Goal: Task Accomplishment & Management: Manage account settings

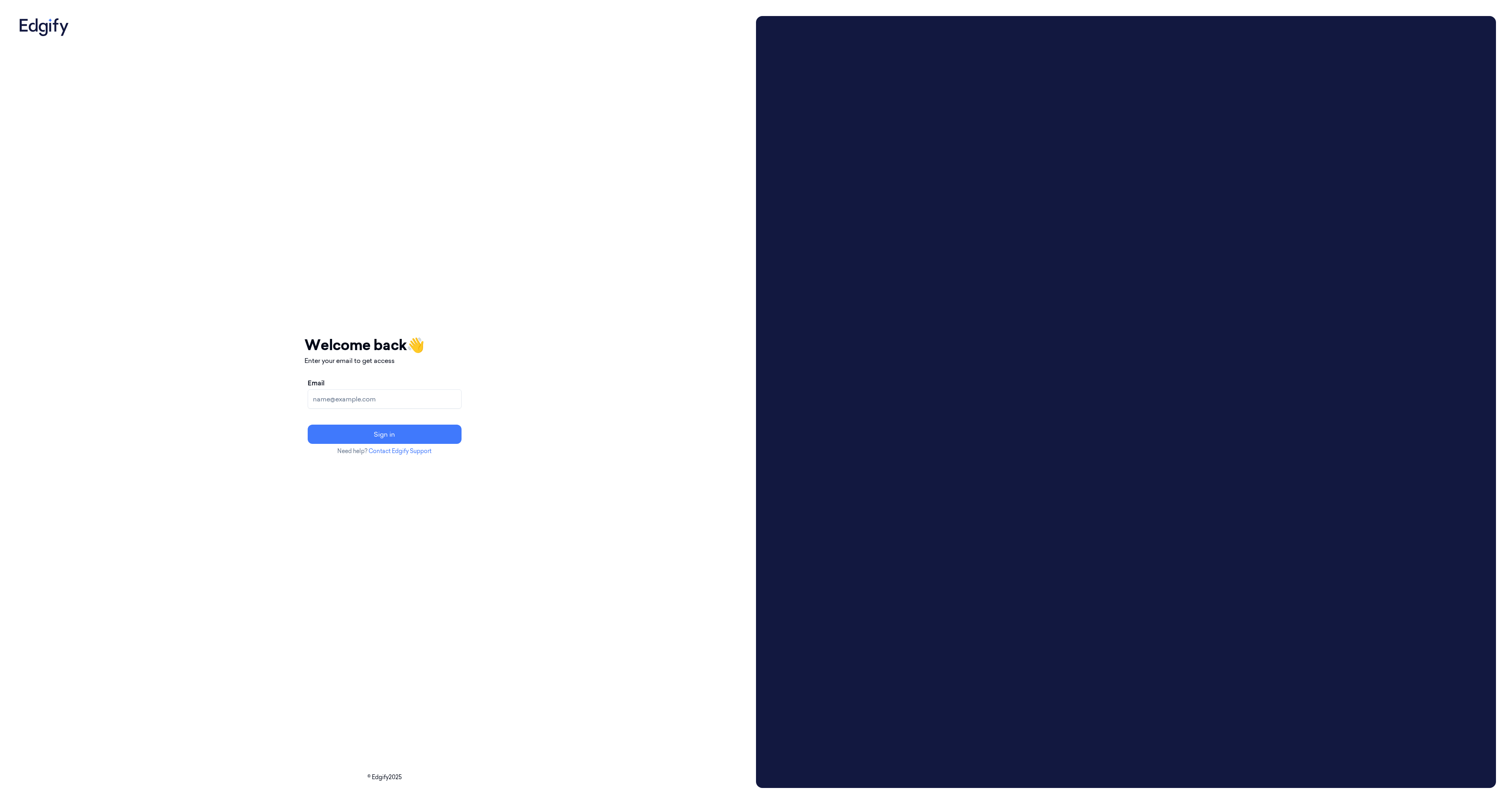
click at [387, 401] on input "Email" at bounding box center [384, 398] width 154 height 19
click at [393, 432] on button "Sign in" at bounding box center [384, 434] width 154 height 19
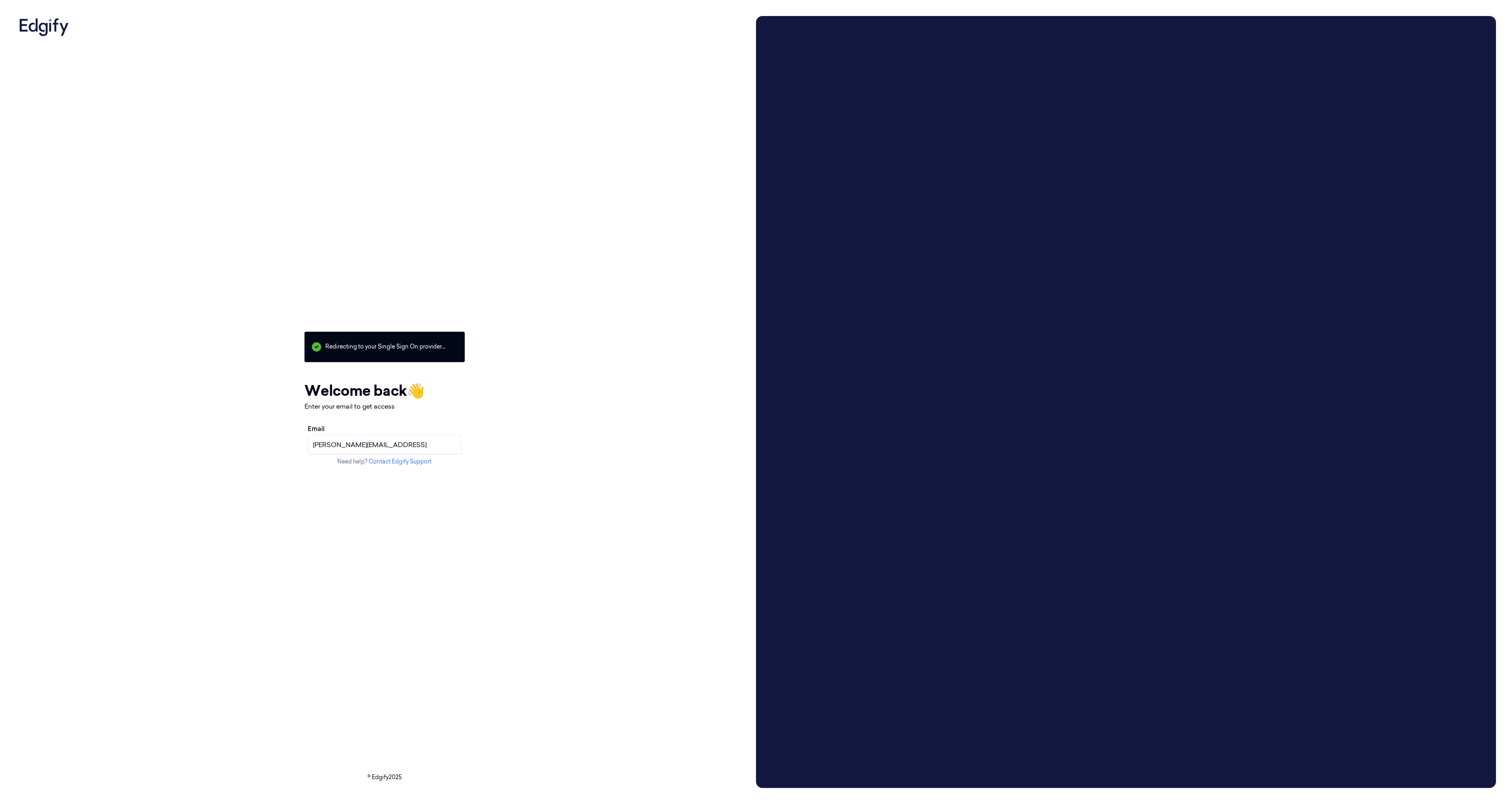
click at [356, 444] on input "pavels@edgify.ai" at bounding box center [384, 444] width 154 height 19
type input "pavels+owner@edgify.ai"
click button "Resend link?" at bounding box center [0, 0] width 0 height 0
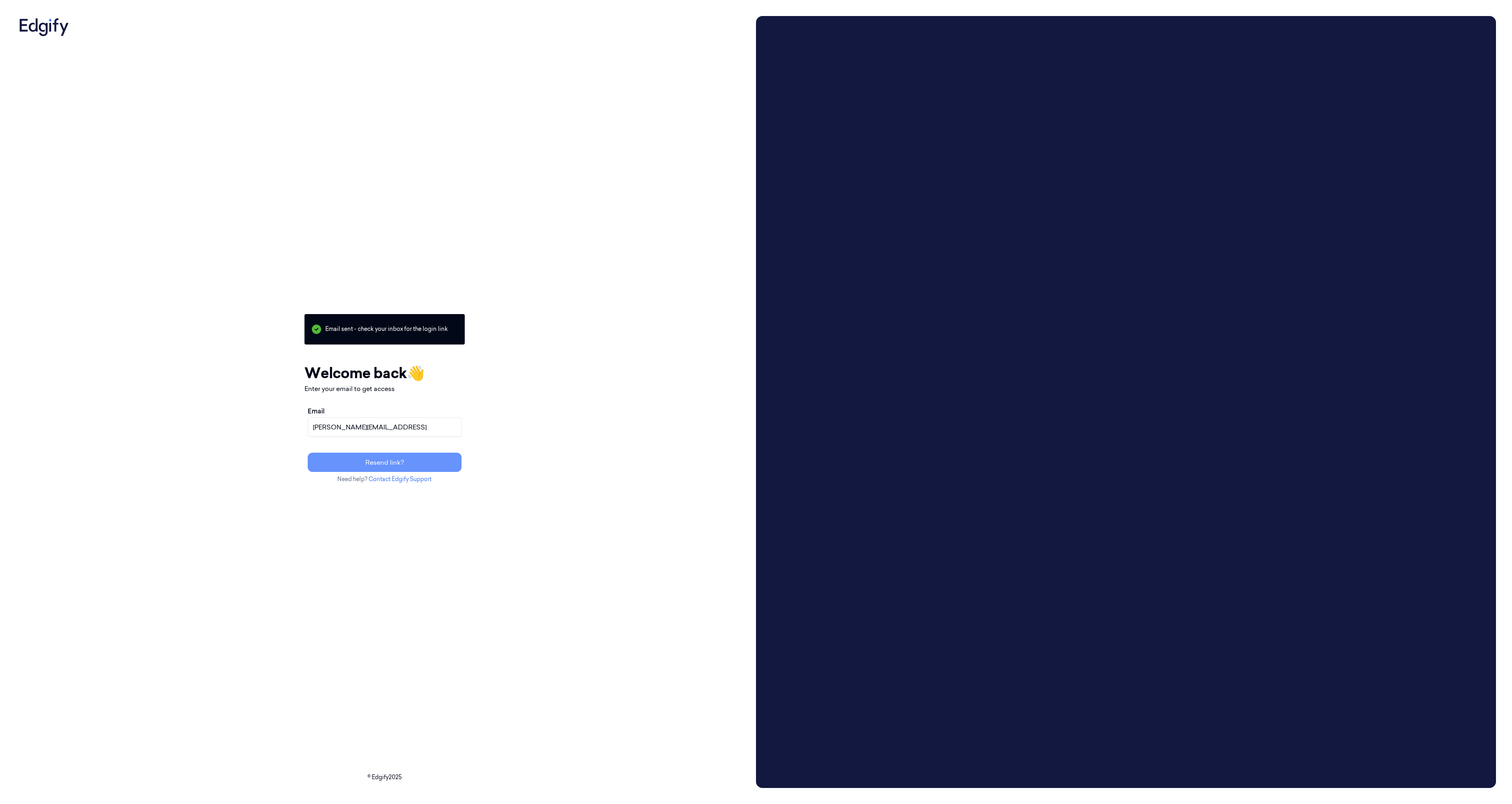
click at [393, 465] on button "Resend link?" at bounding box center [384, 462] width 154 height 19
